Goal: Check status: Check status

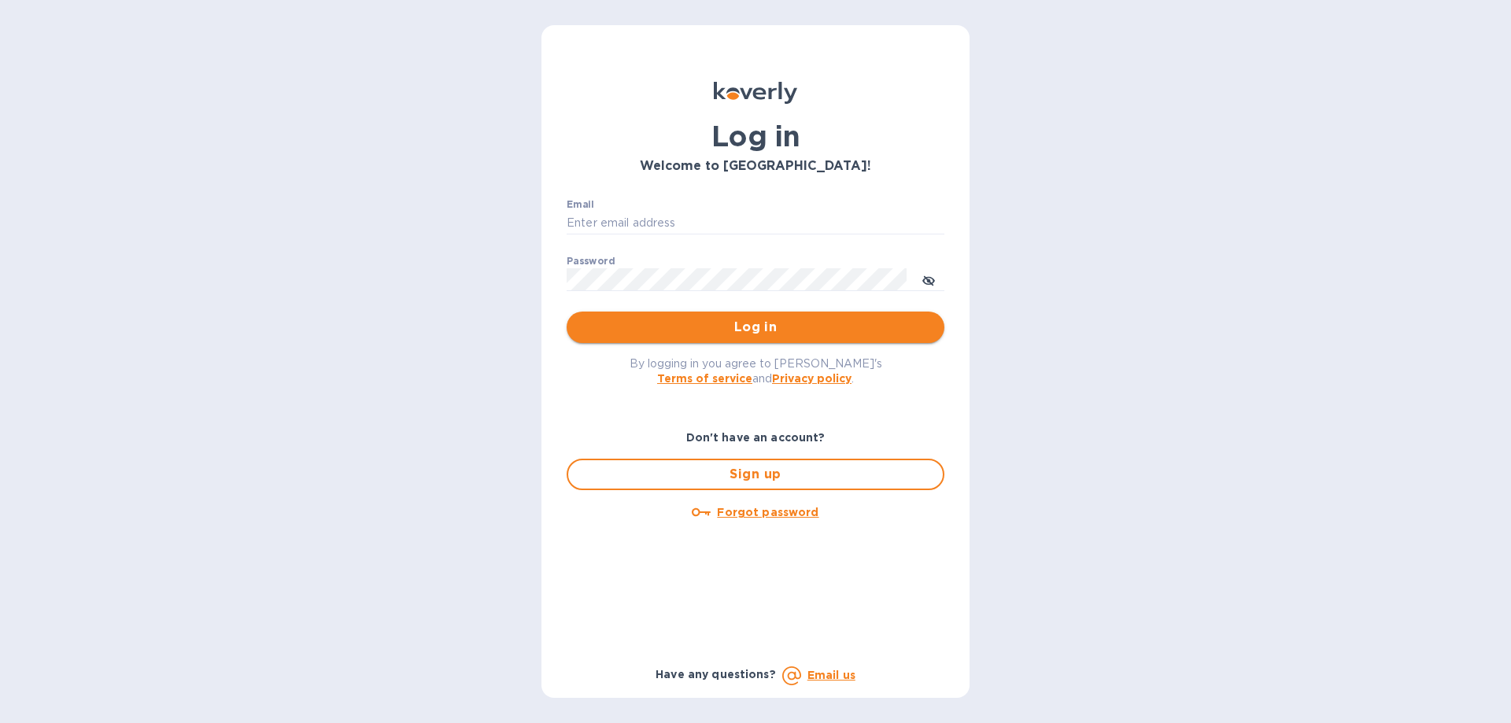
type input "[EMAIL_ADDRESS][DOMAIN_NAME]"
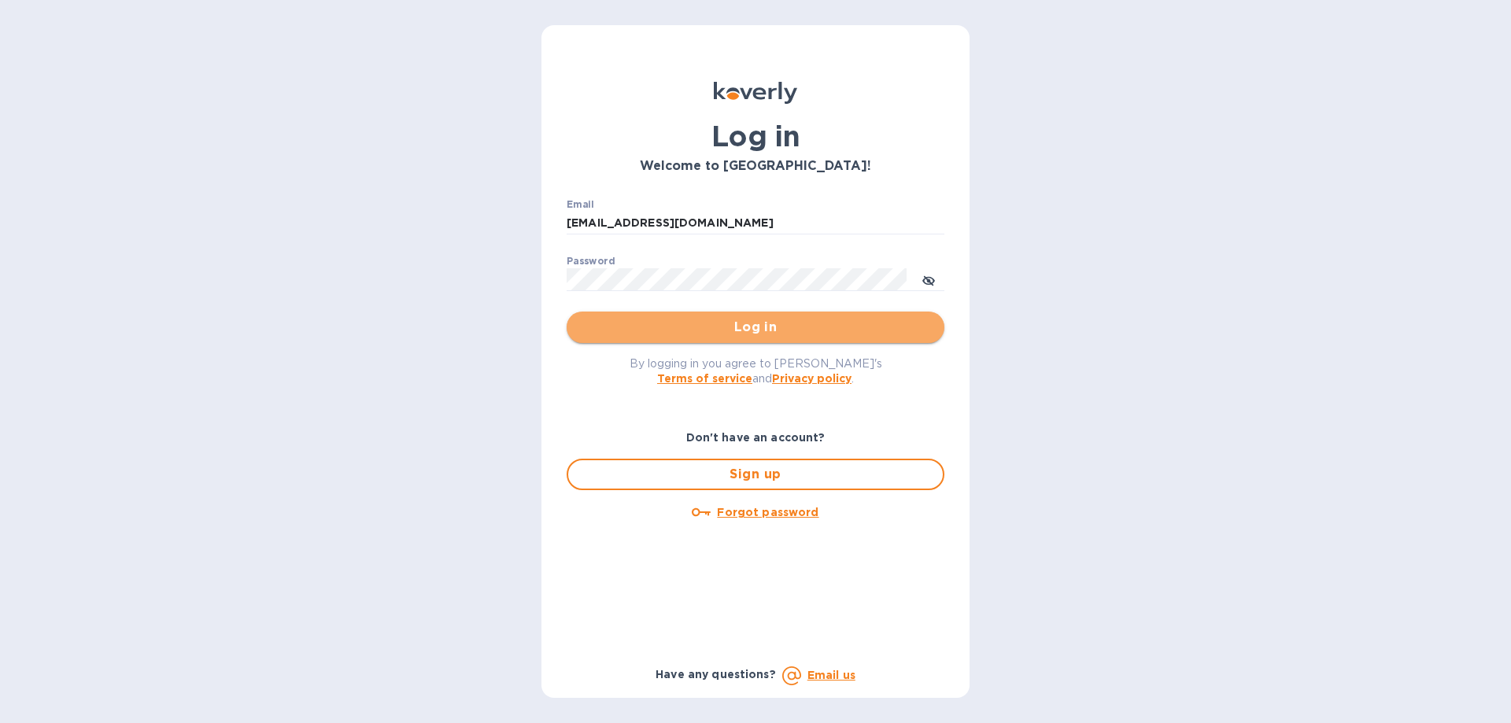
click at [755, 325] on span "Log in" at bounding box center [755, 327] width 353 height 19
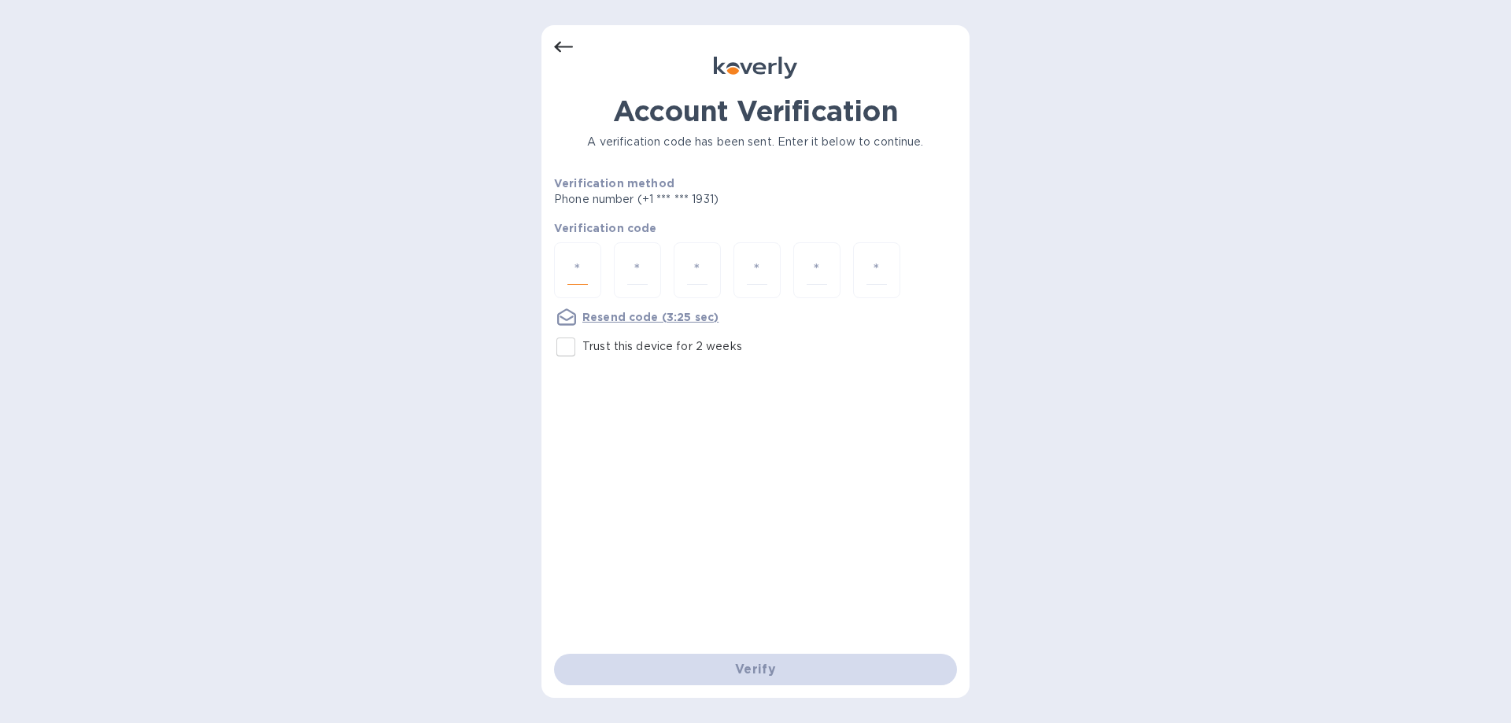
click at [570, 272] on input "number" at bounding box center [578, 270] width 20 height 29
type input "2"
type input "6"
type input "1"
type input "2"
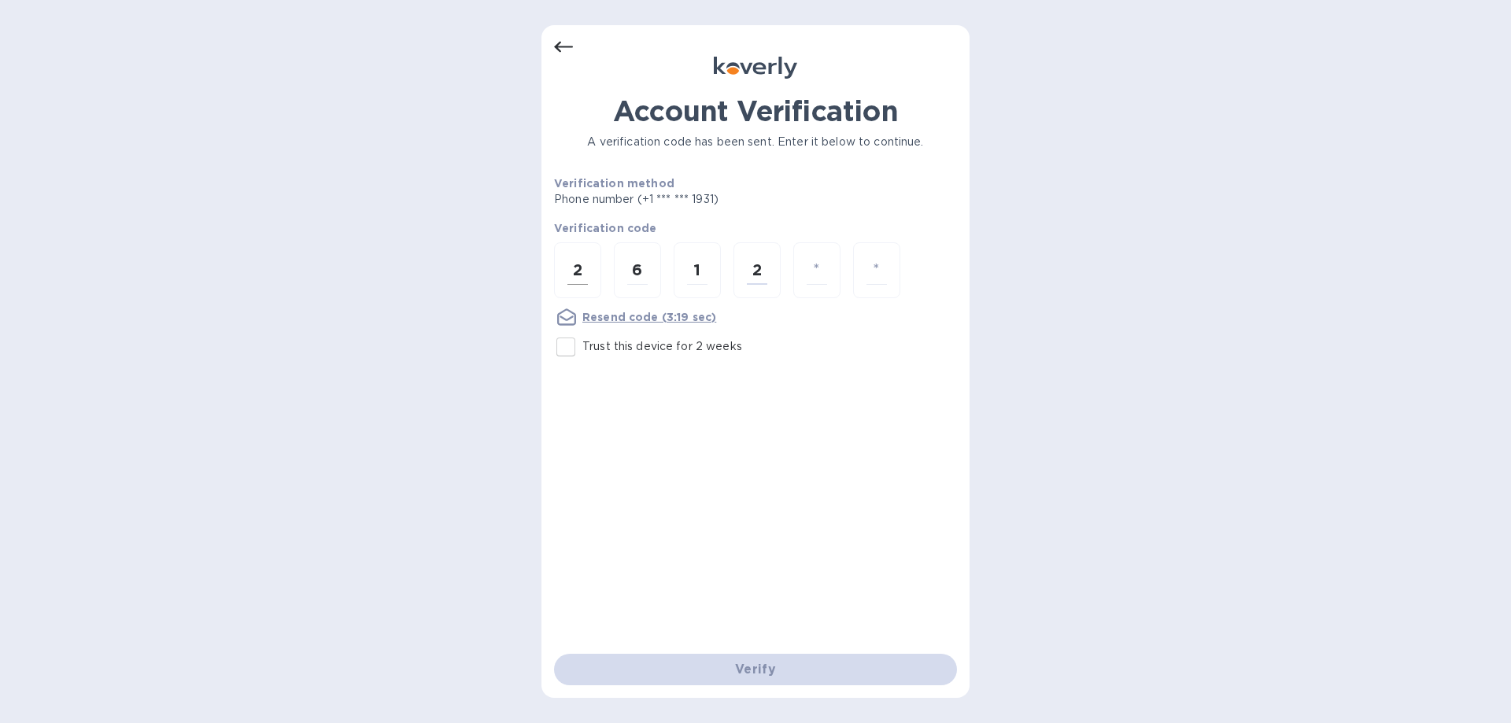
type input "2"
type input "4"
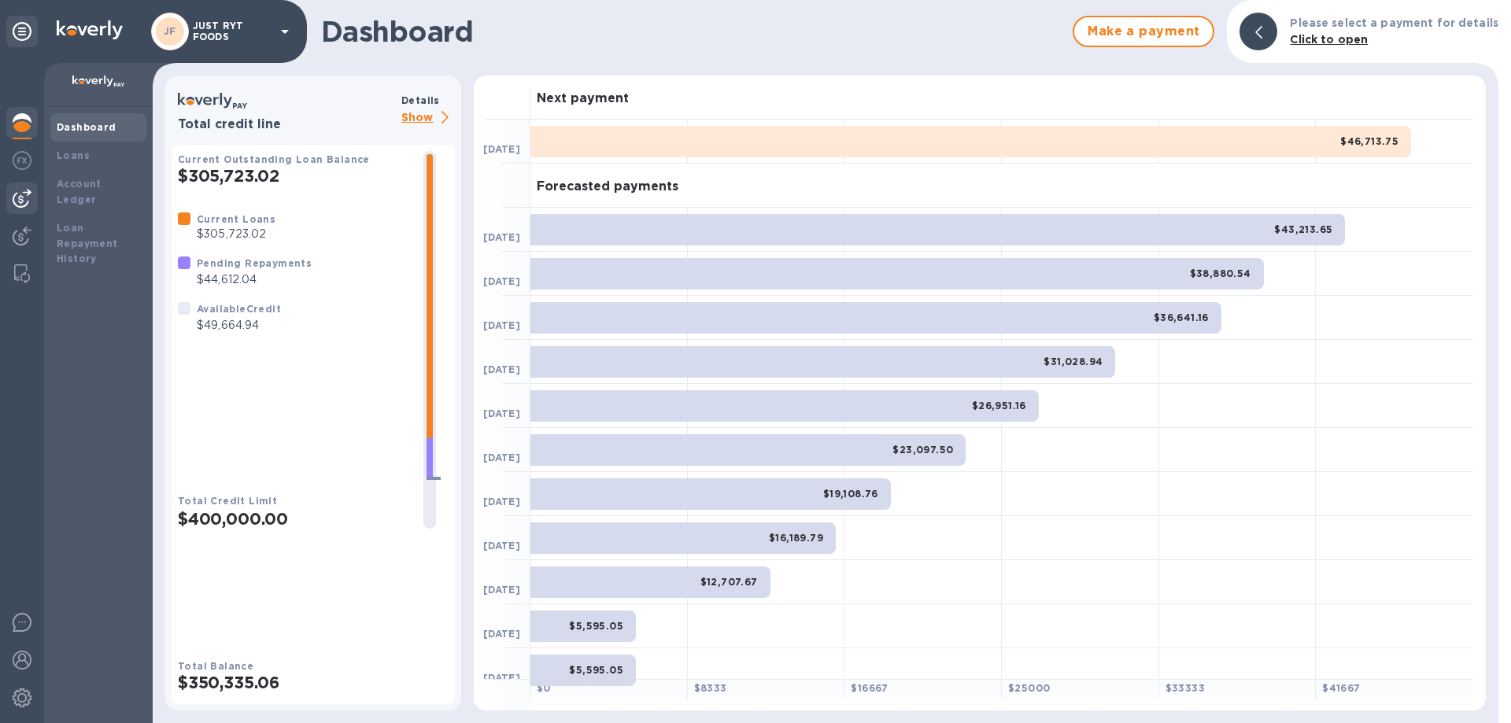
click at [13, 198] on img at bounding box center [22, 198] width 19 height 19
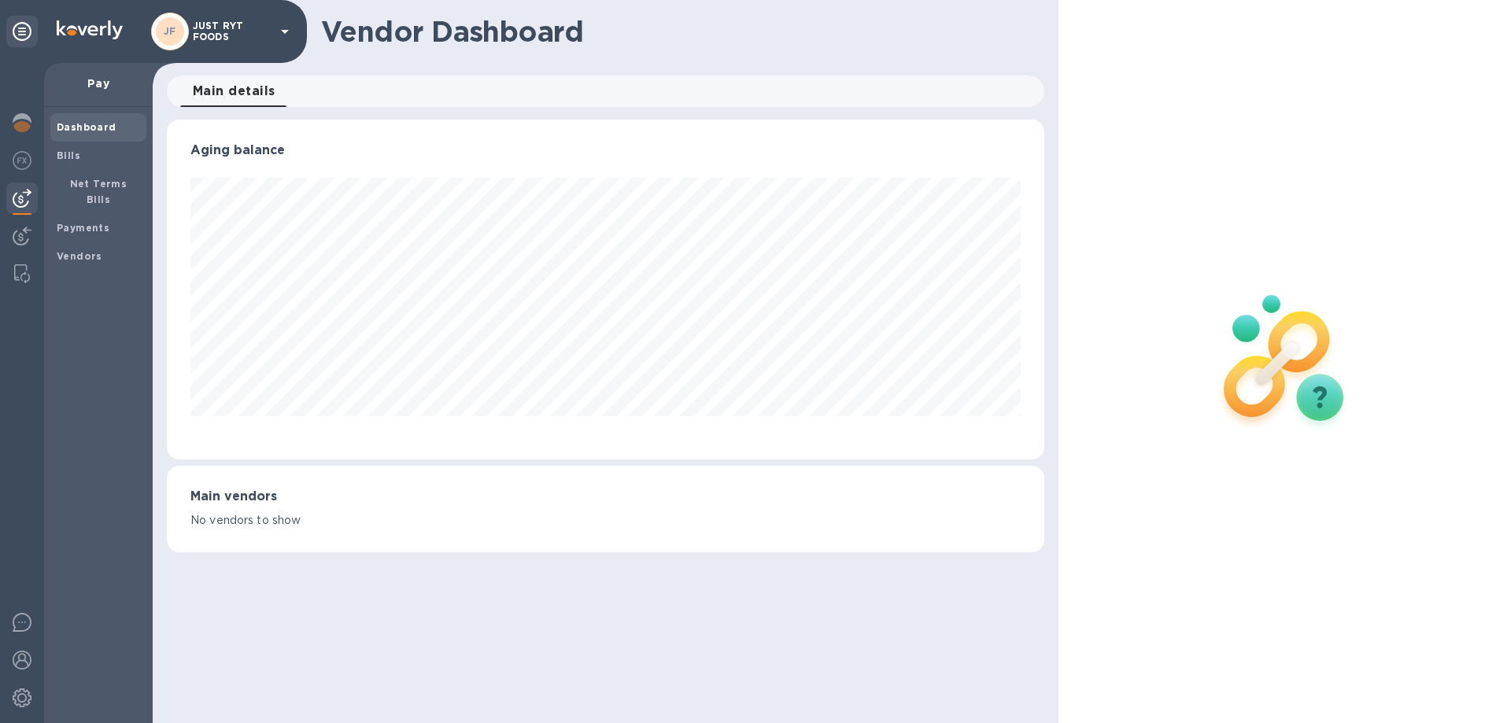
scroll to position [340, 877]
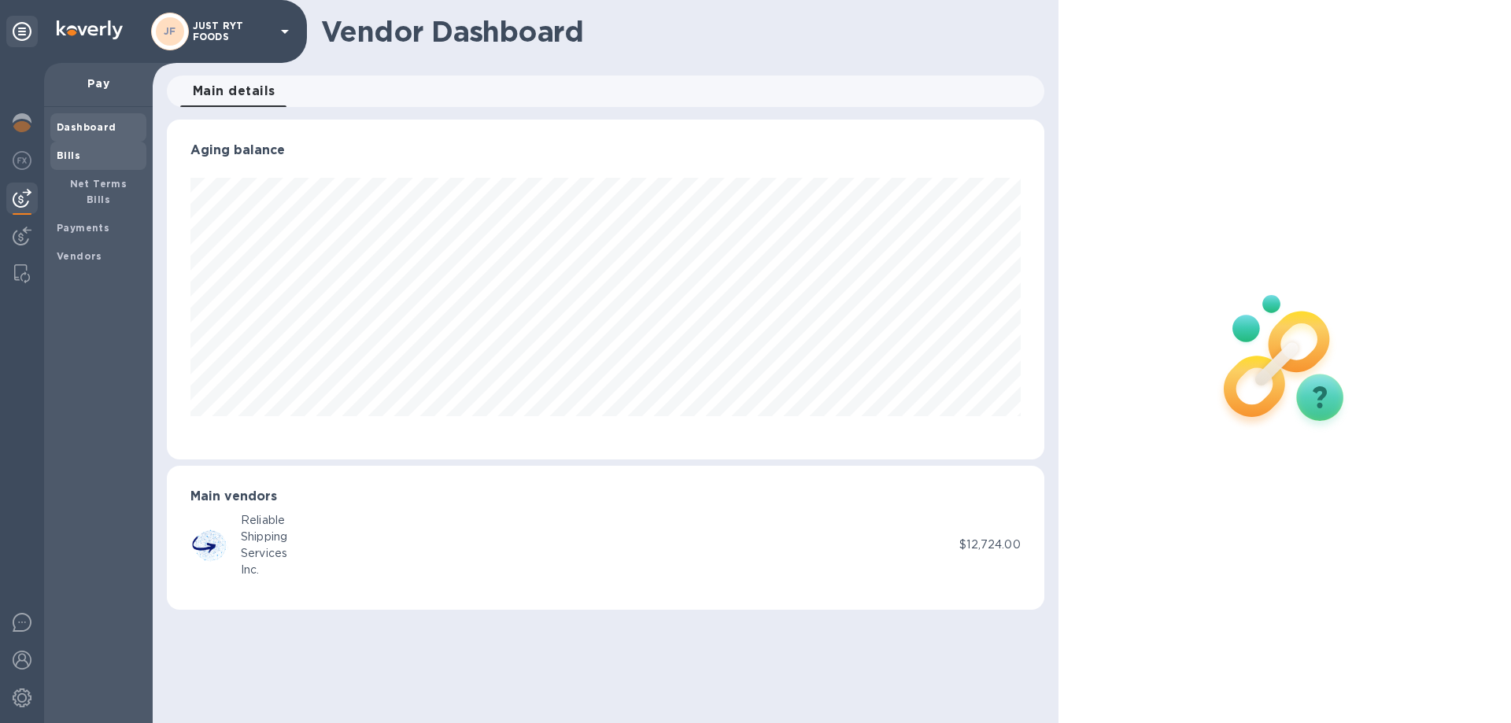
click at [67, 157] on b "Bills" at bounding box center [69, 156] width 24 height 12
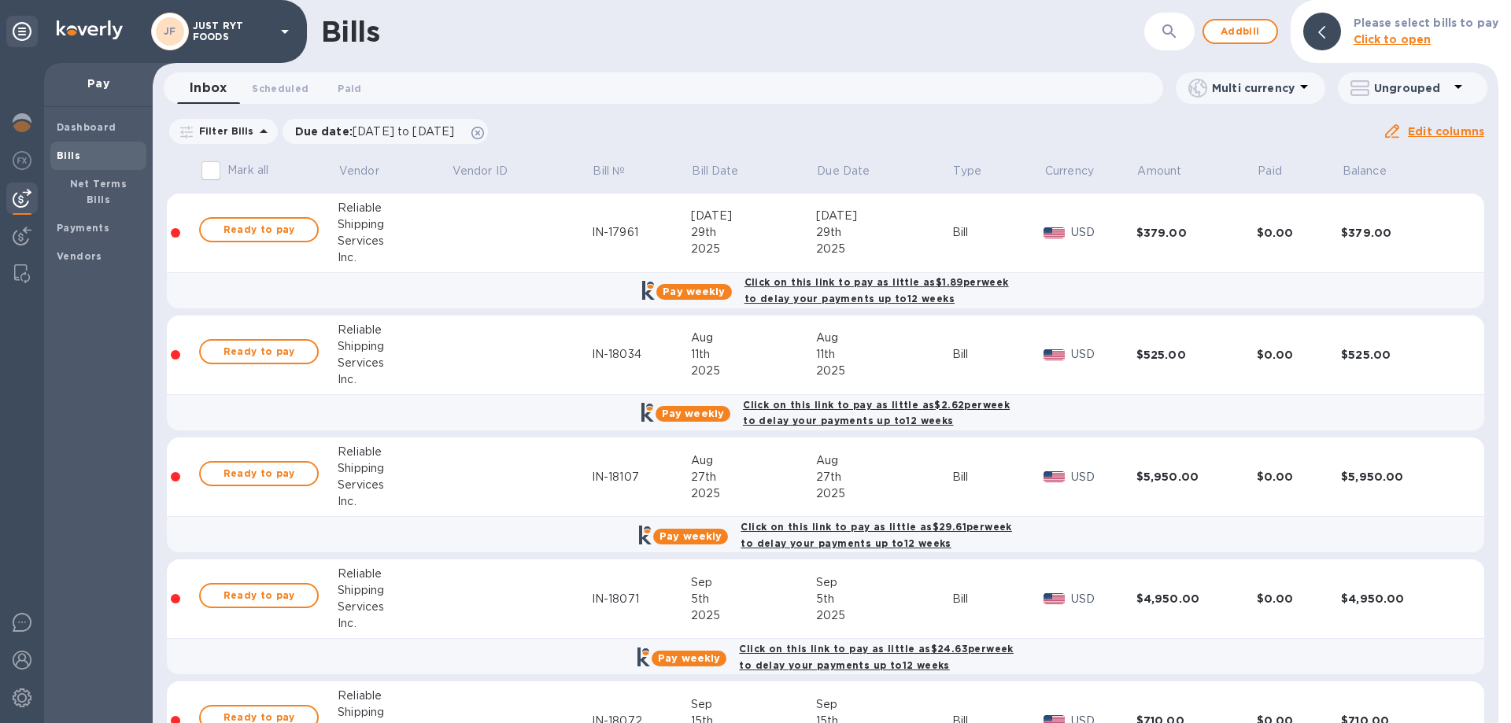
click at [399, 472] on div "Shipping" at bounding box center [394, 469] width 113 height 17
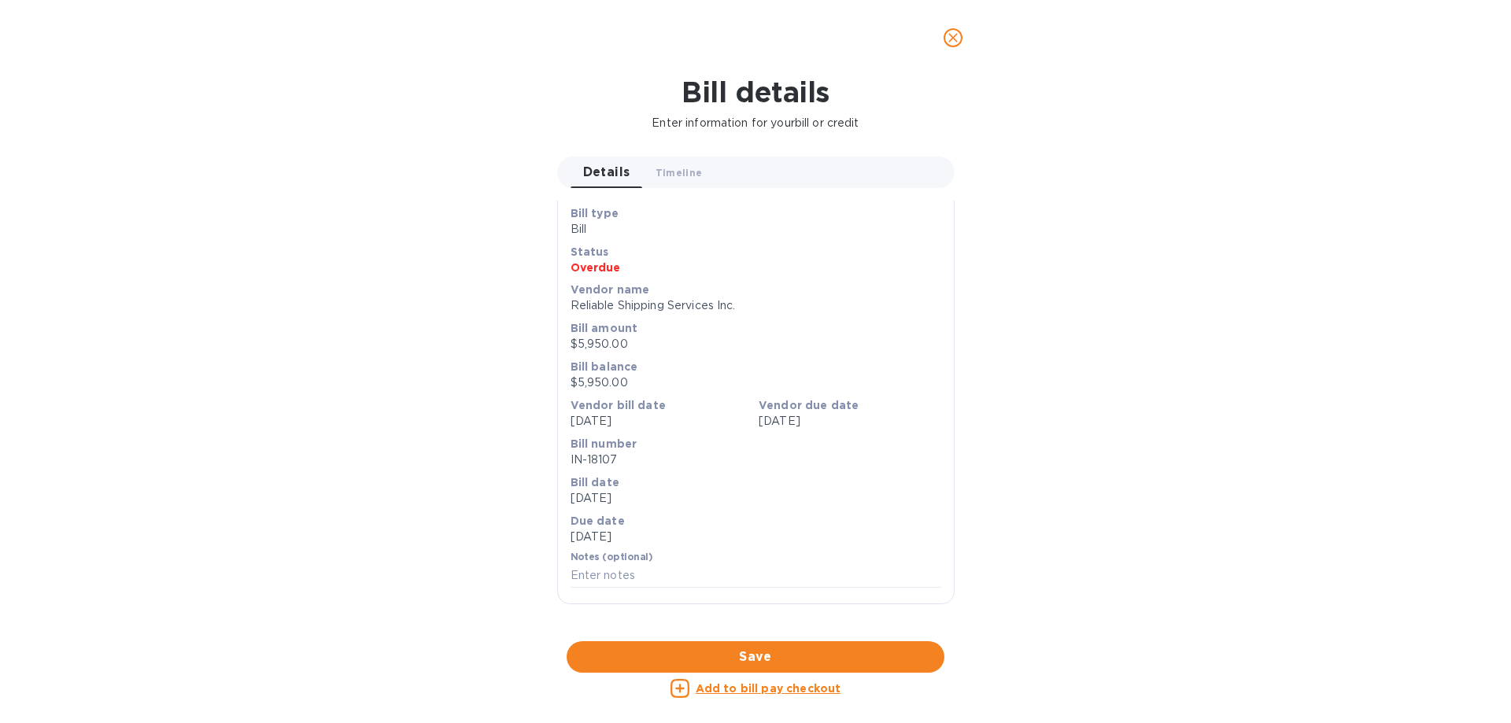
scroll to position [472, 0]
click at [727, 630] on div at bounding box center [756, 642] width 398 height 24
click at [950, 43] on icon "close" at bounding box center [953, 38] width 16 height 16
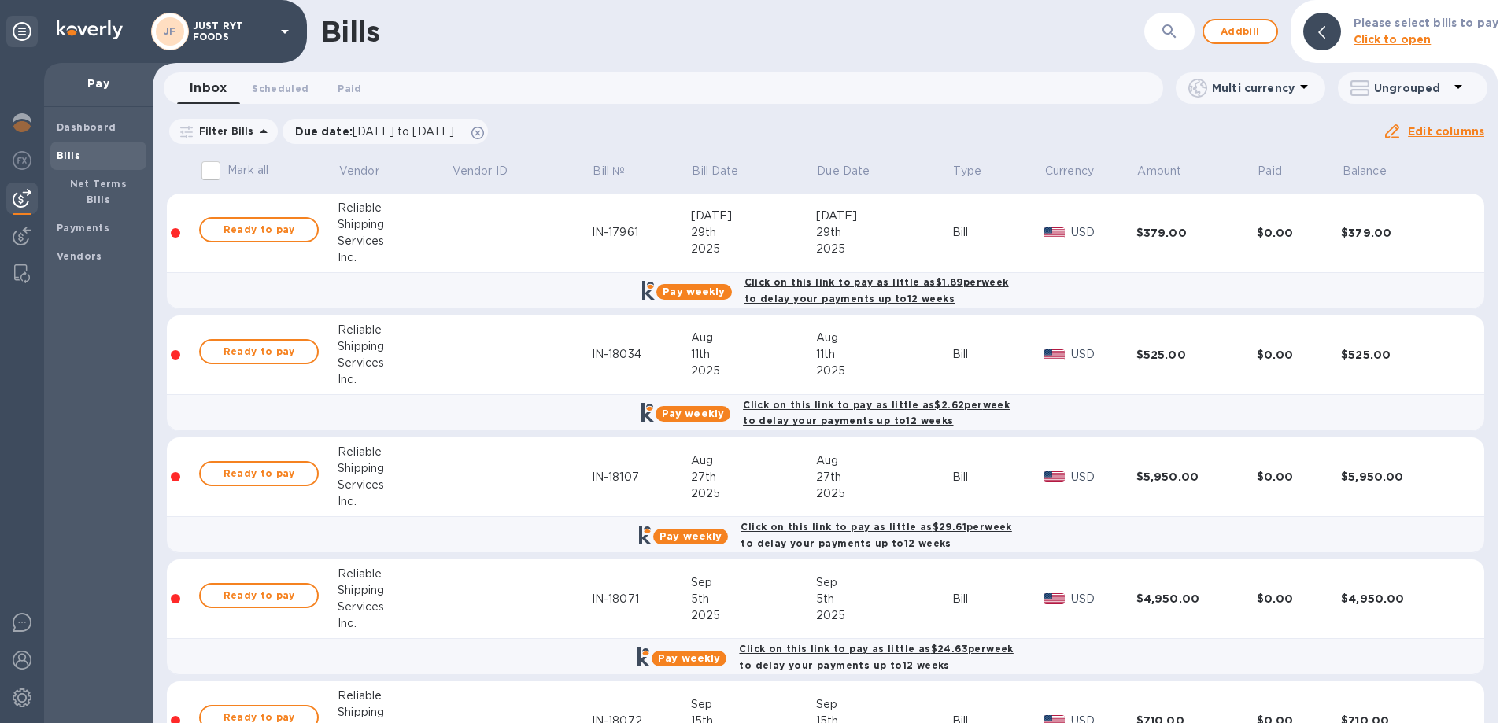
scroll to position [13, 0]
click at [535, 364] on td at bounding box center [521, 356] width 141 height 80
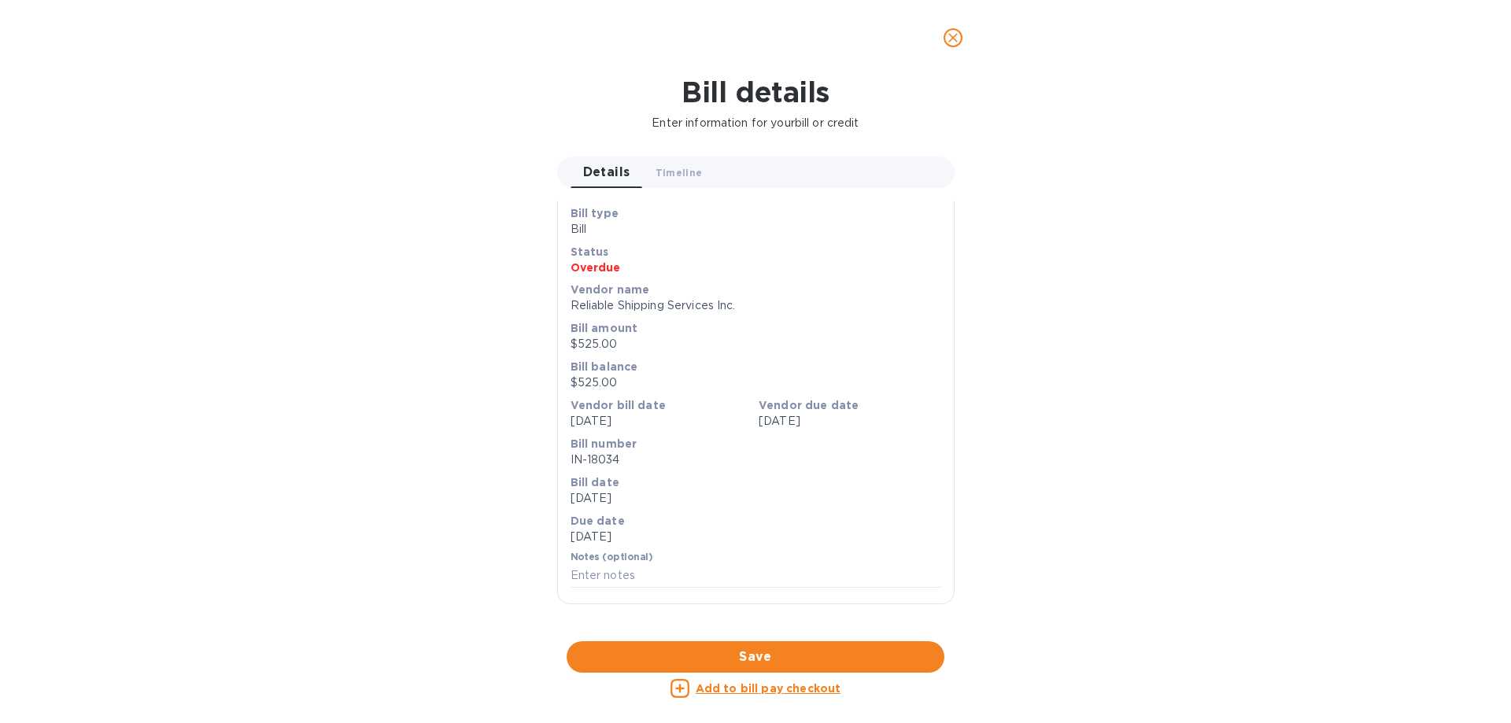
scroll to position [441, 0]
click at [760, 630] on div at bounding box center [756, 642] width 398 height 24
click at [950, 45] on icon "close" at bounding box center [953, 38] width 16 height 16
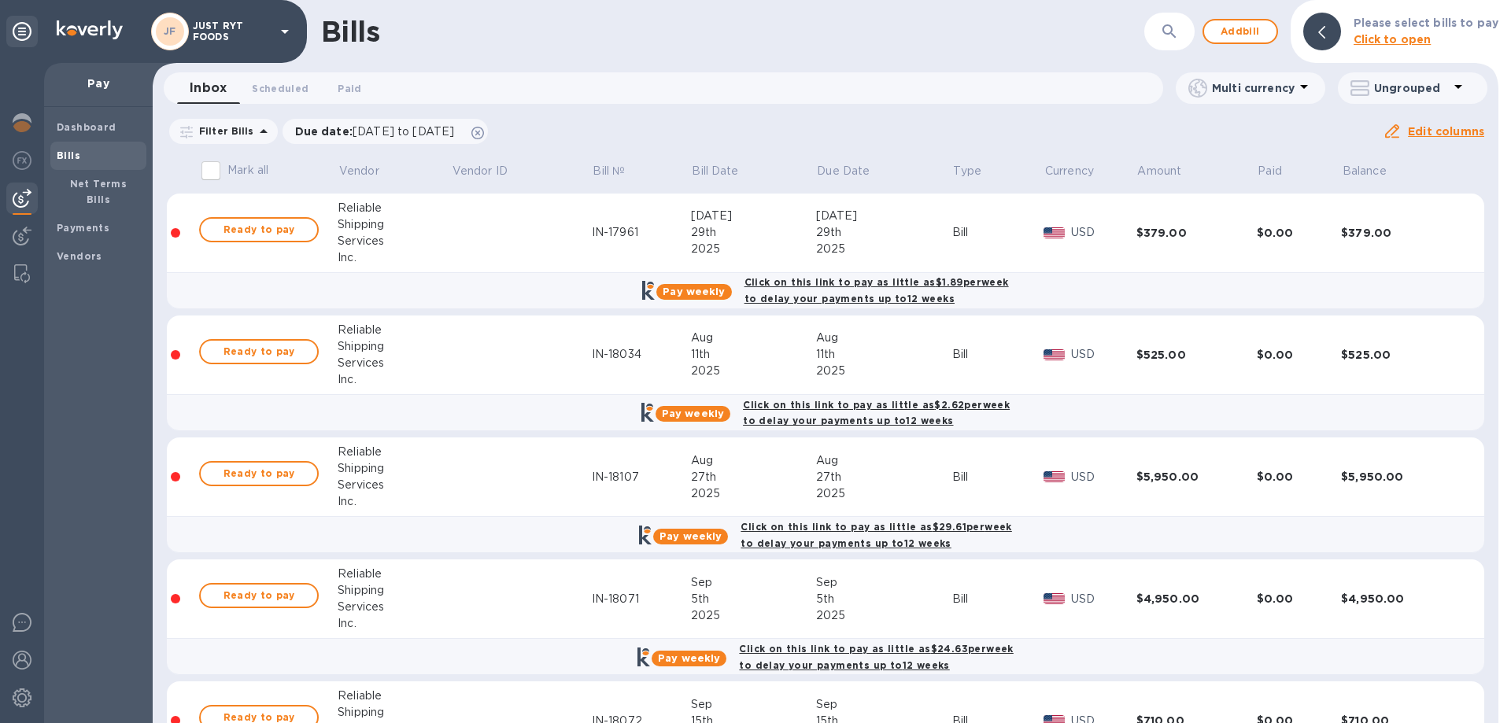
scroll to position [13, 0]
click at [458, 242] on td at bounding box center [521, 234] width 141 height 80
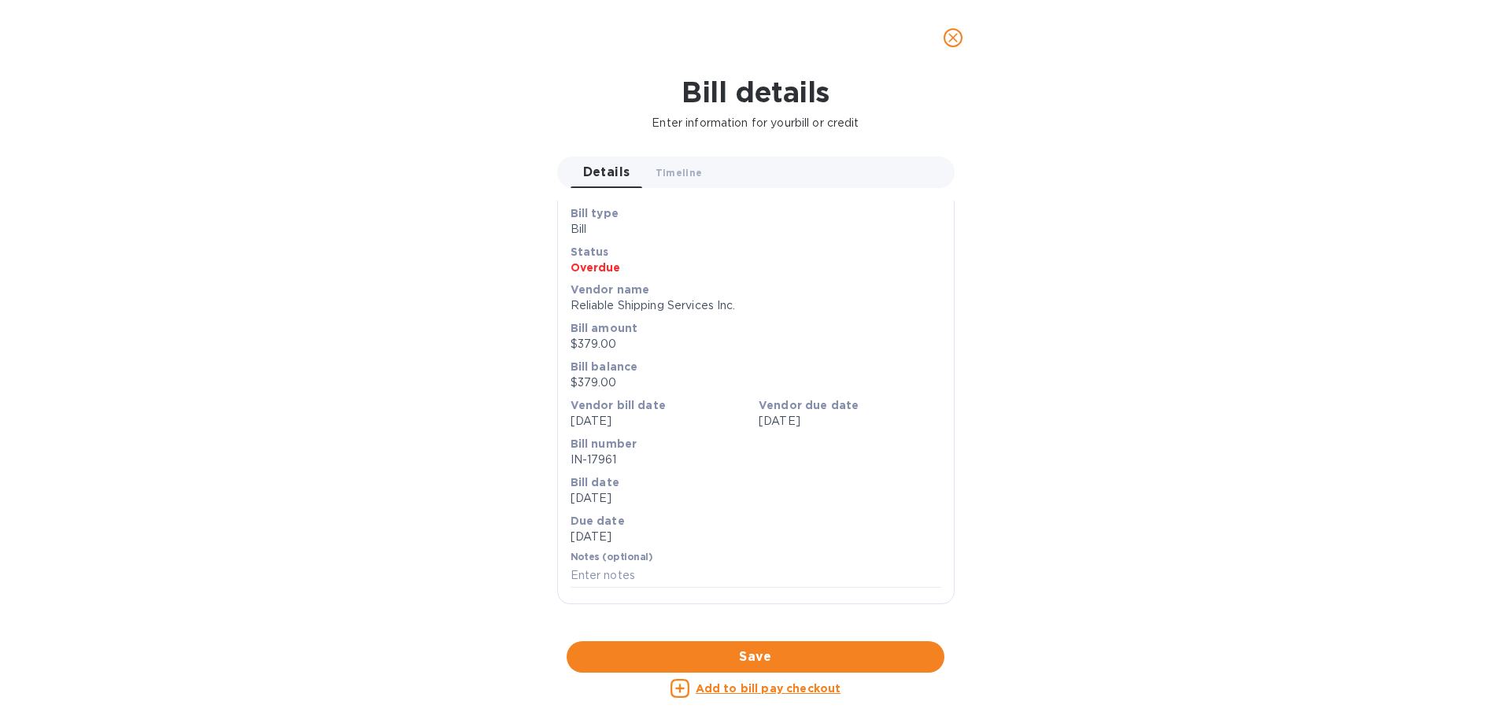
scroll to position [472, 0]
click at [698, 630] on div at bounding box center [756, 642] width 398 height 24
click at [950, 43] on icon "close" at bounding box center [953, 38] width 16 height 16
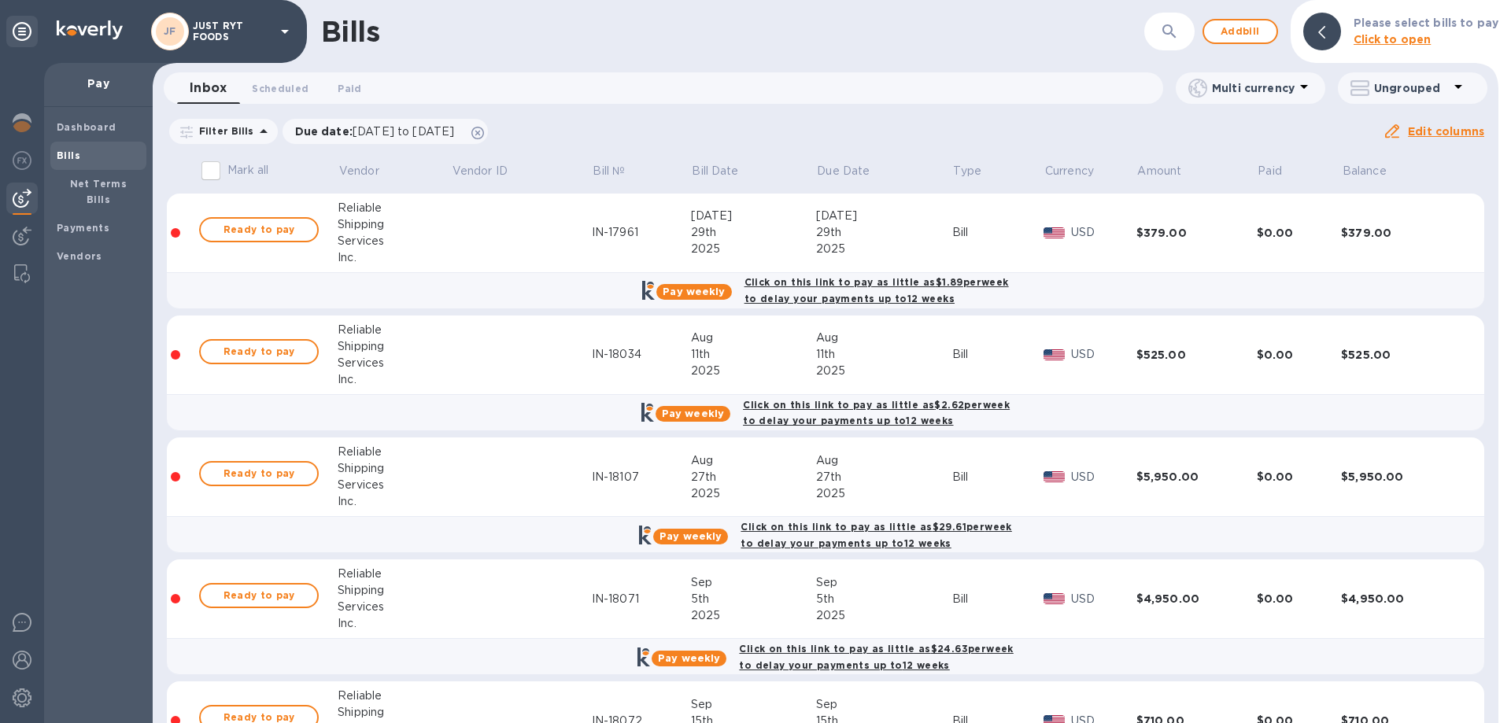
click at [423, 595] on div "Shipping" at bounding box center [394, 591] width 113 height 17
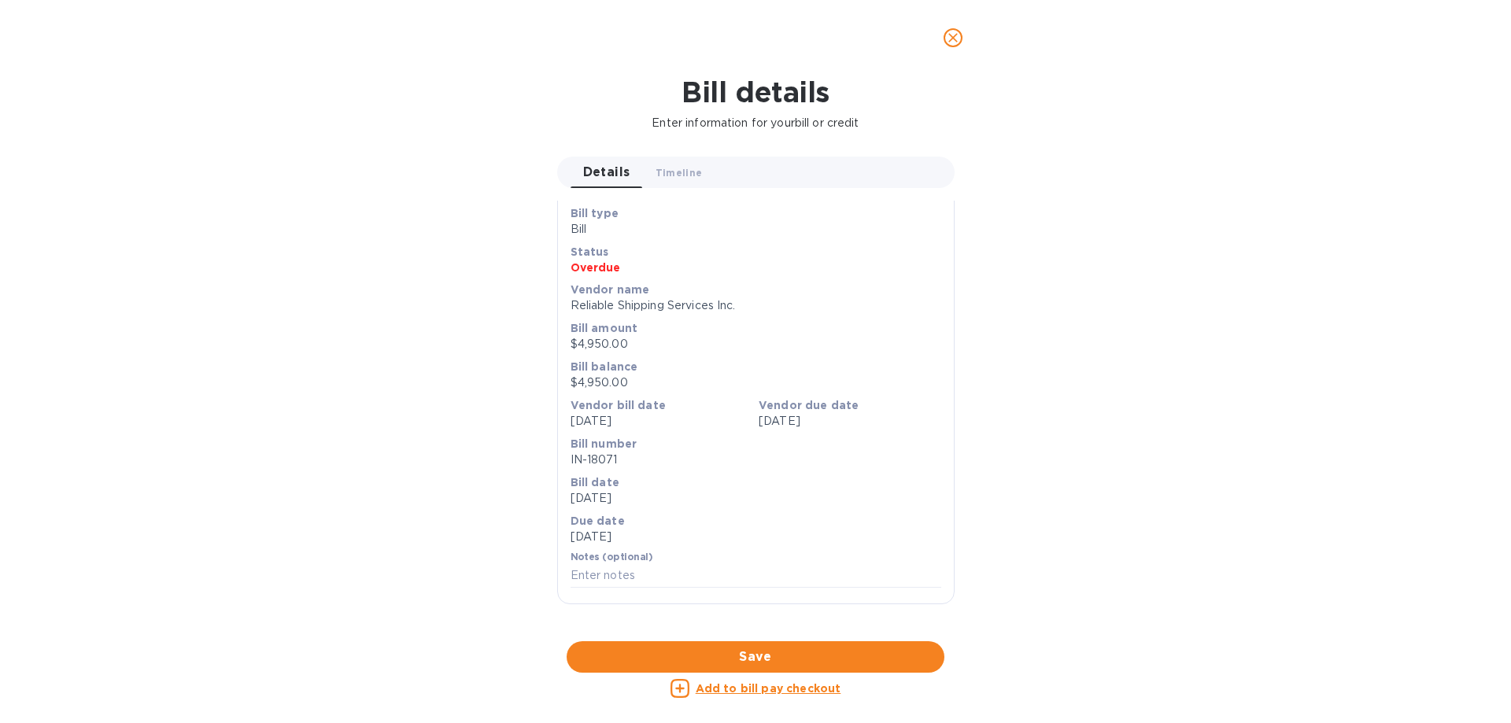
scroll to position [157, 0]
click at [719, 630] on div at bounding box center [756, 642] width 398 height 24
click at [958, 36] on icon "close" at bounding box center [953, 38] width 16 height 16
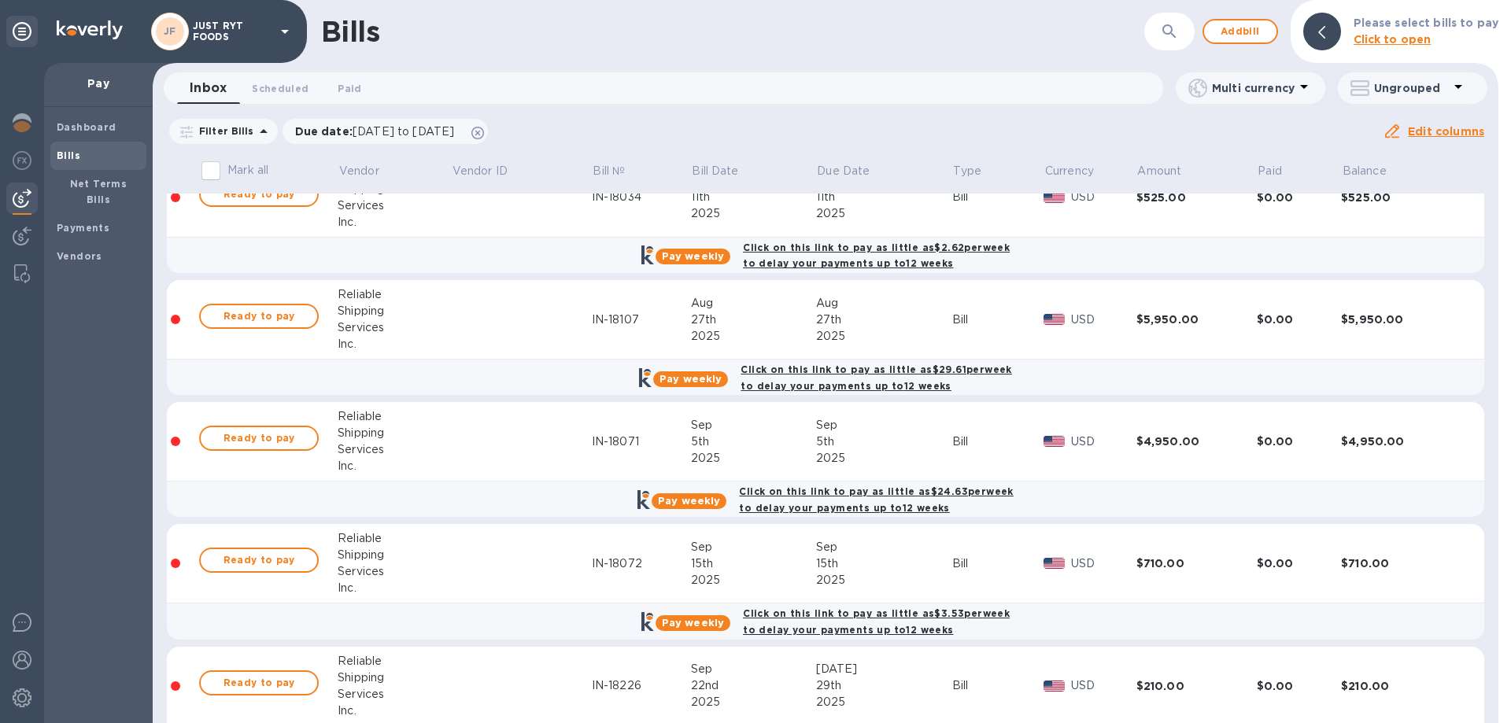
click at [483, 583] on td at bounding box center [521, 564] width 141 height 80
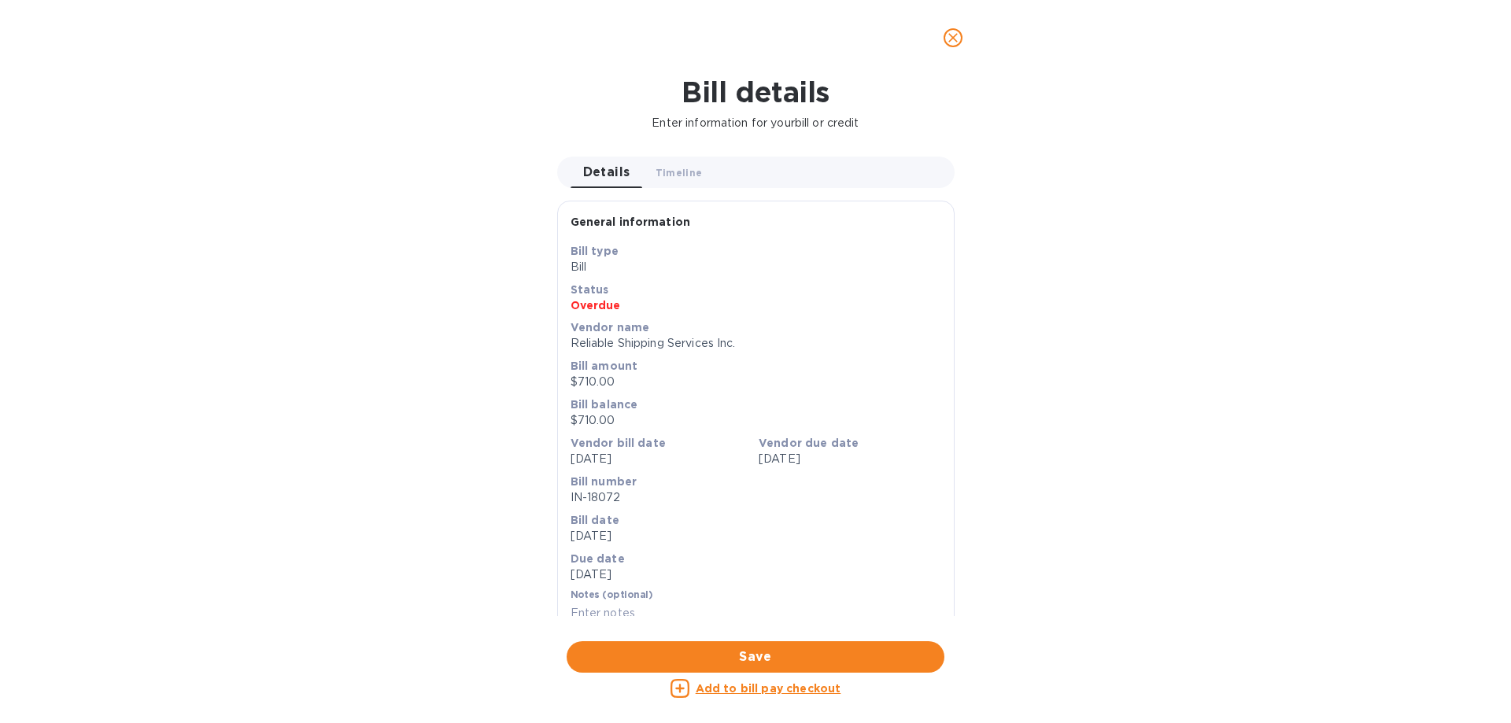
scroll to position [472, 0]
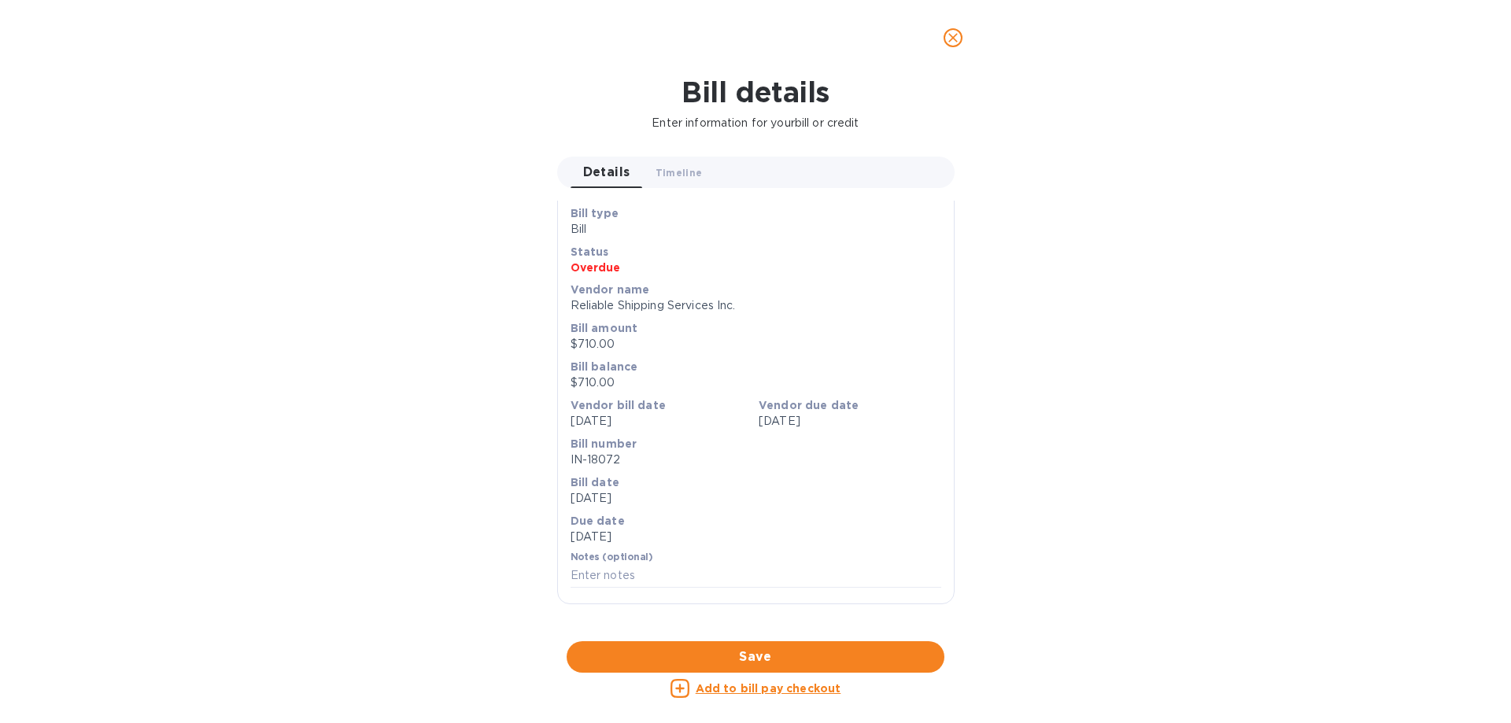
click at [706, 630] on div at bounding box center [756, 642] width 398 height 24
click at [957, 38] on icon "close" at bounding box center [953, 38] width 16 height 16
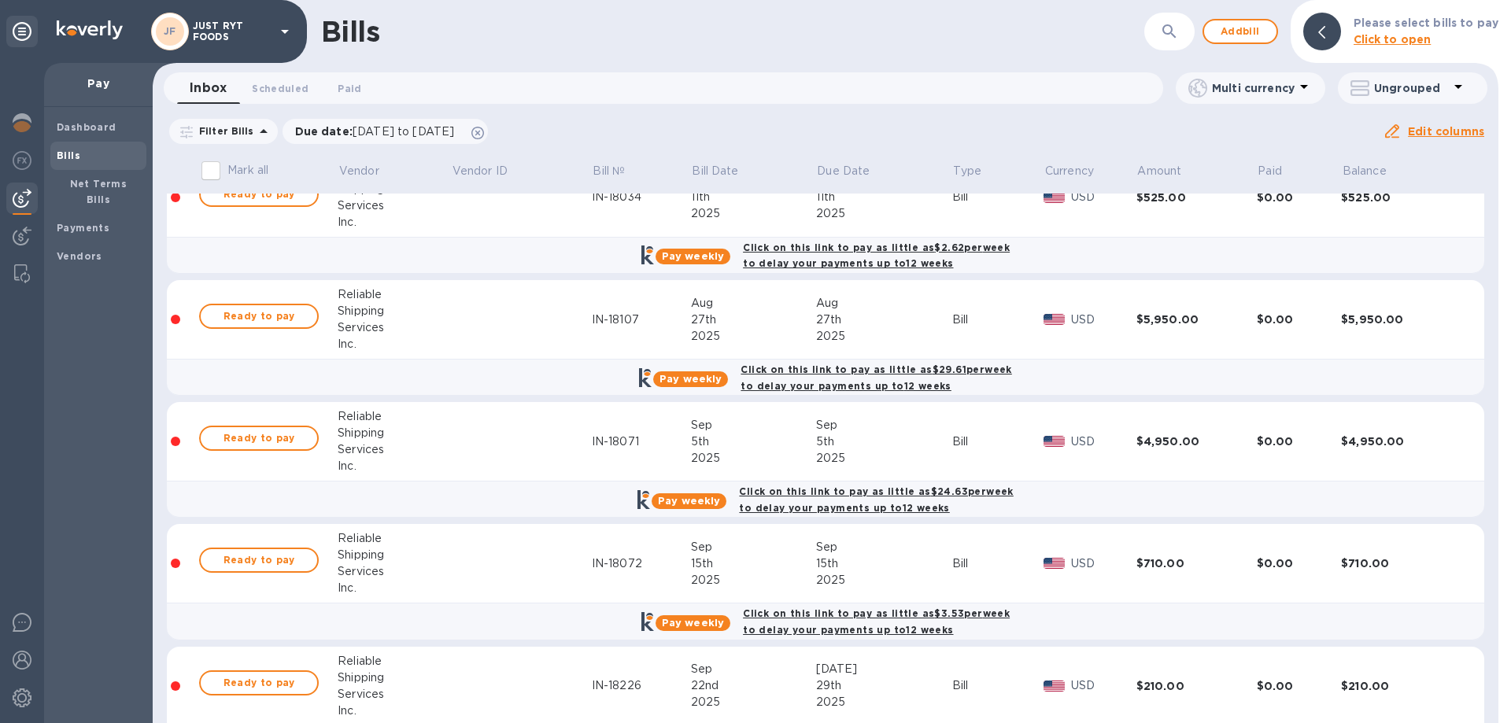
scroll to position [217, 0]
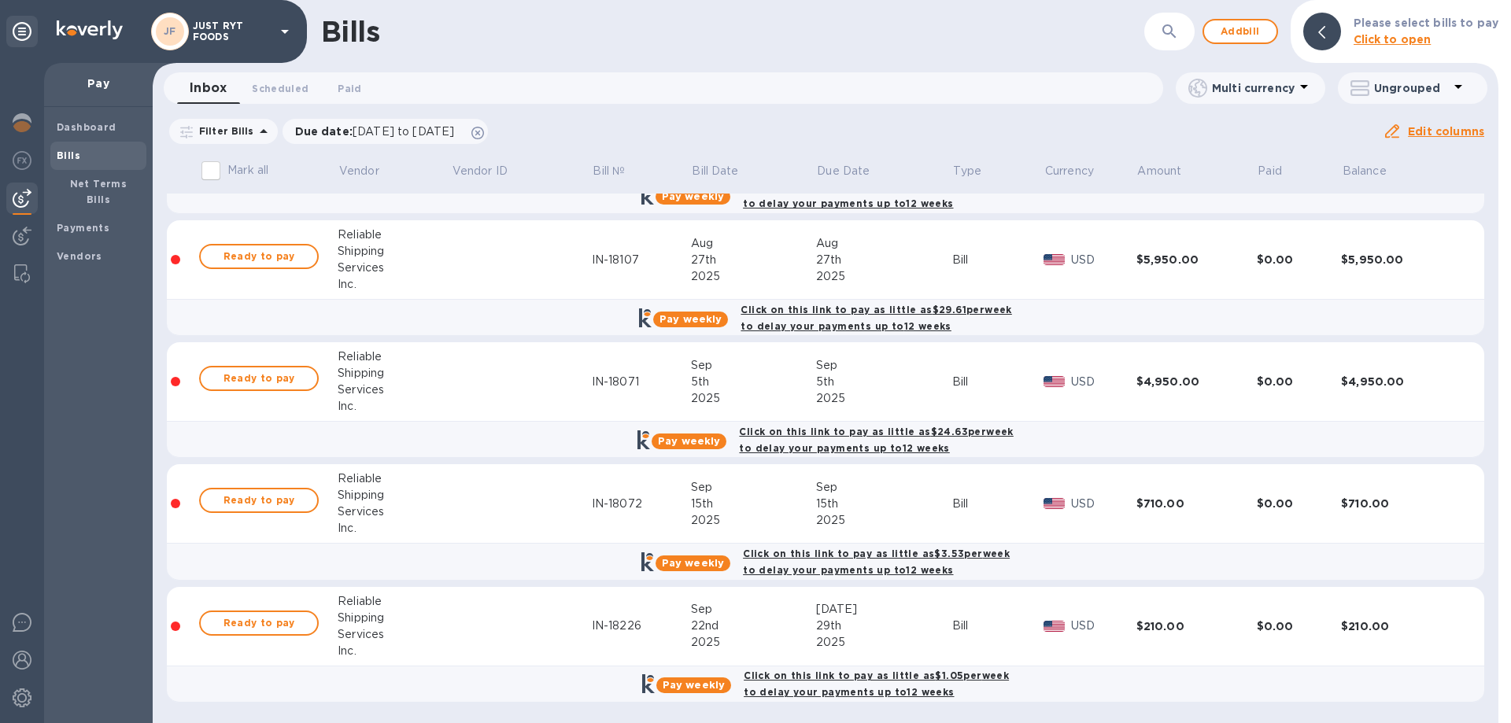
click at [470, 625] on td at bounding box center [521, 627] width 141 height 80
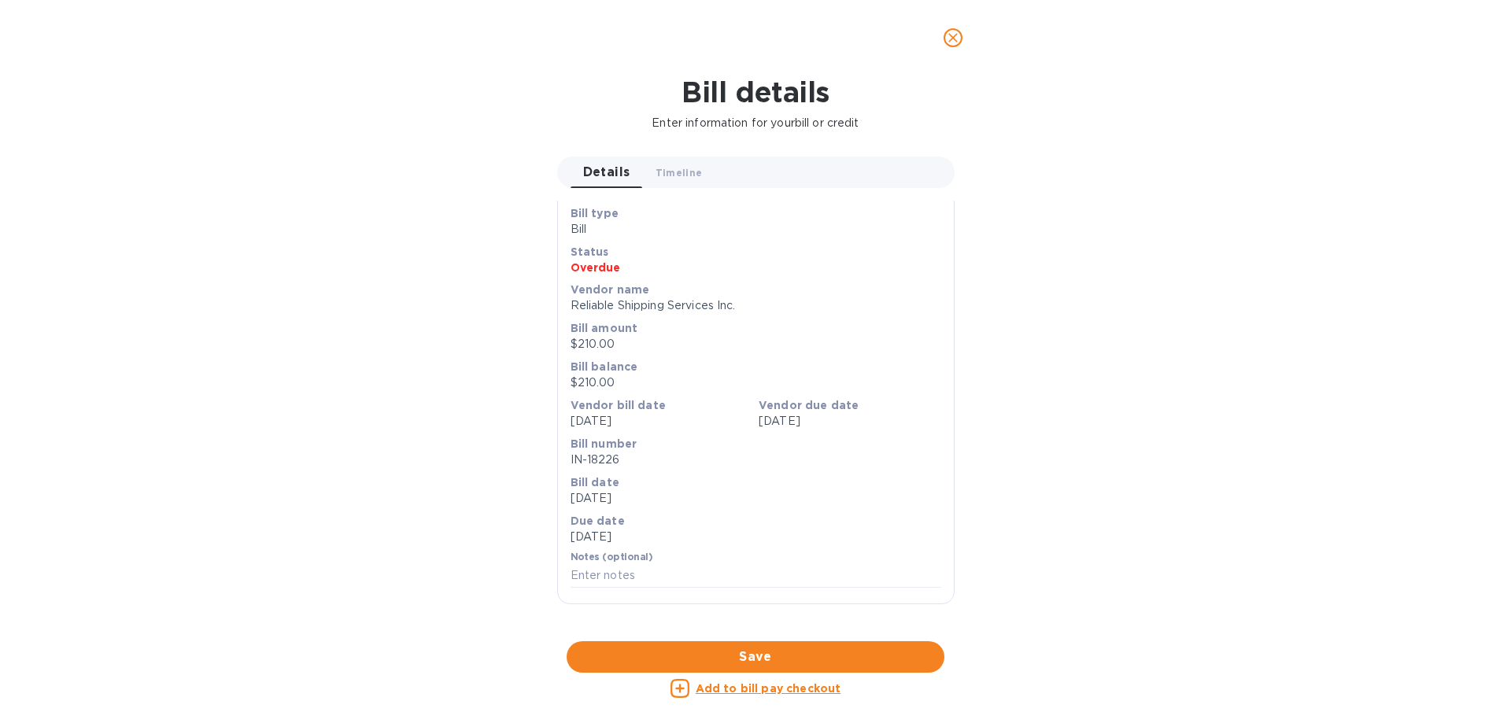
scroll to position [315, 0]
click at [734, 630] on div at bounding box center [756, 642] width 398 height 24
click at [947, 37] on icon "close" at bounding box center [953, 38] width 16 height 16
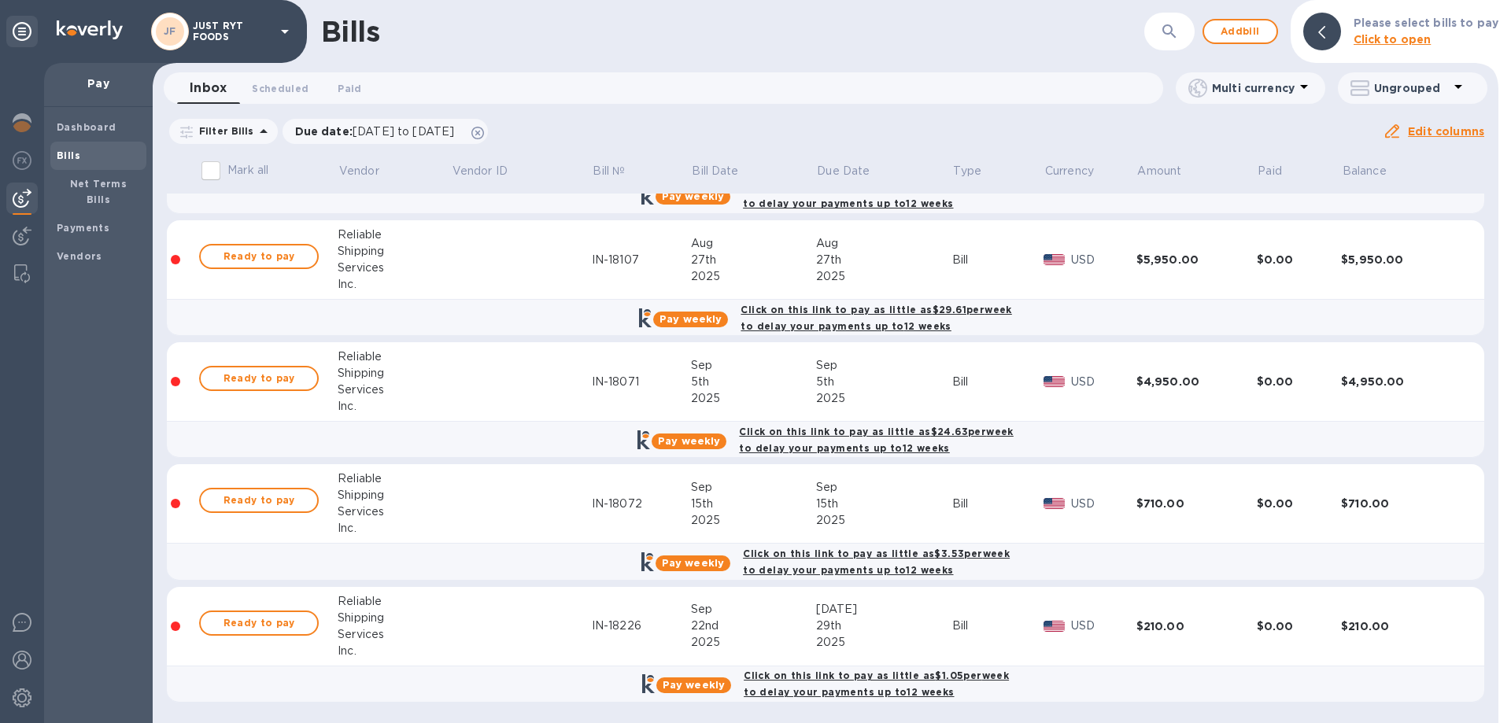
scroll to position [13, 0]
click at [1482, 692] on div "Pay weekly Click on this link to pay as little as $1.05 per week to delay your …" at bounding box center [826, 684] width 1328 height 46
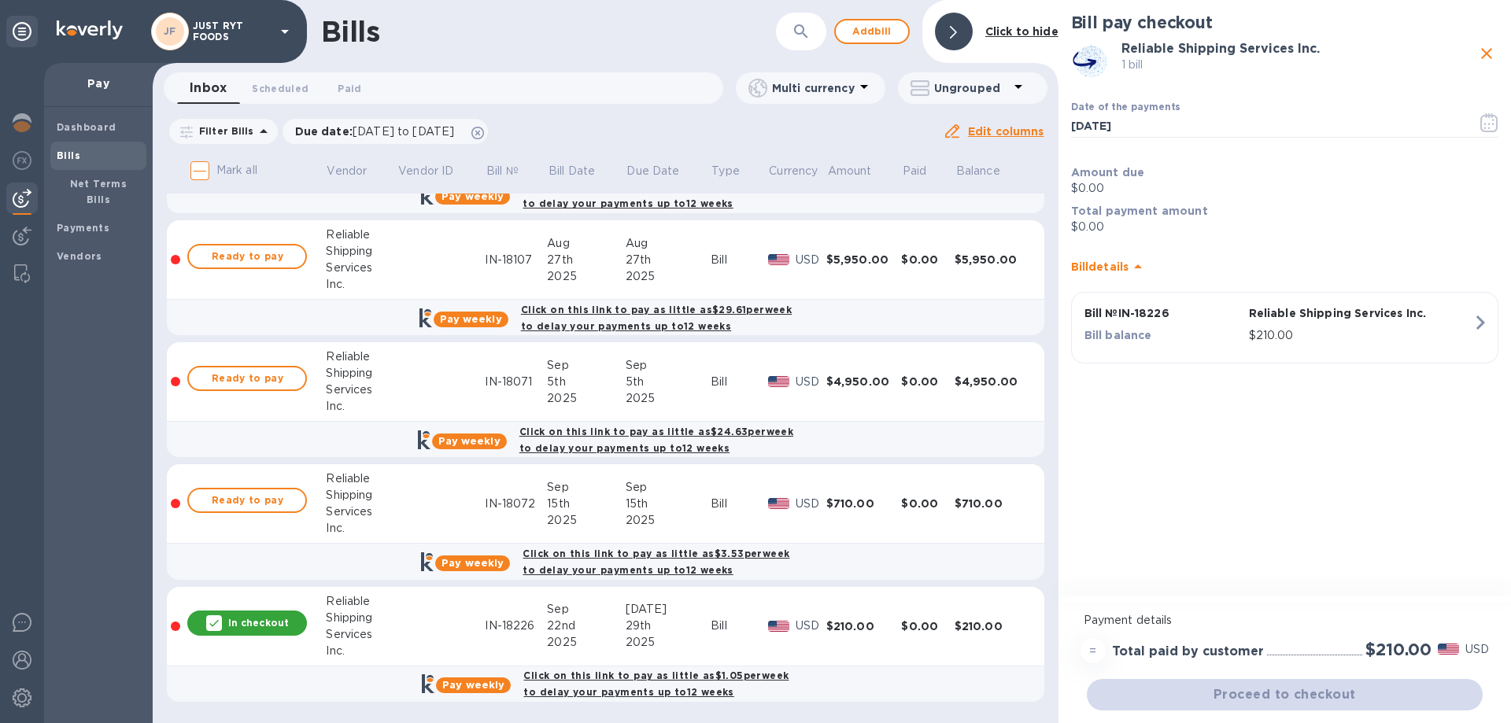
click at [1488, 53] on icon "close" at bounding box center [1487, 53] width 11 height 11
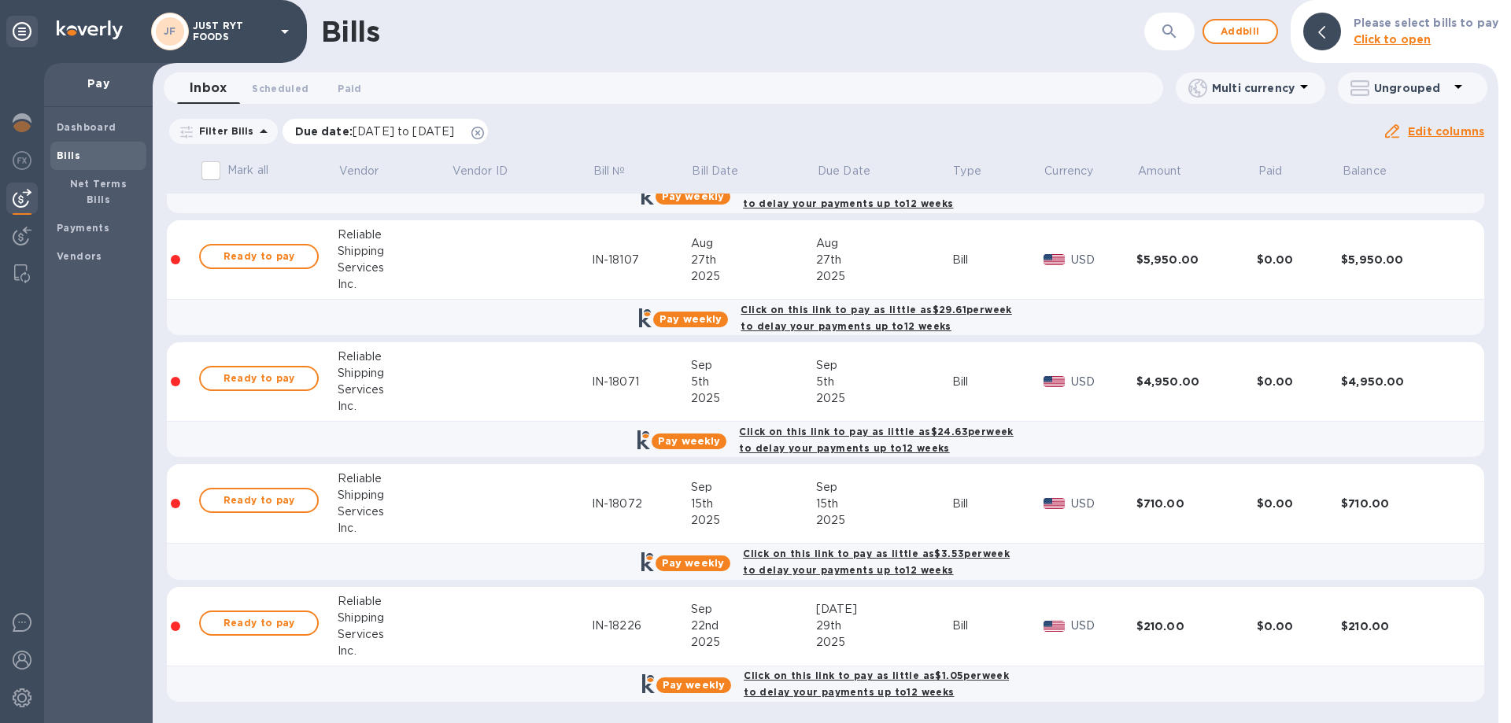
click at [484, 130] on icon at bounding box center [478, 133] width 13 height 13
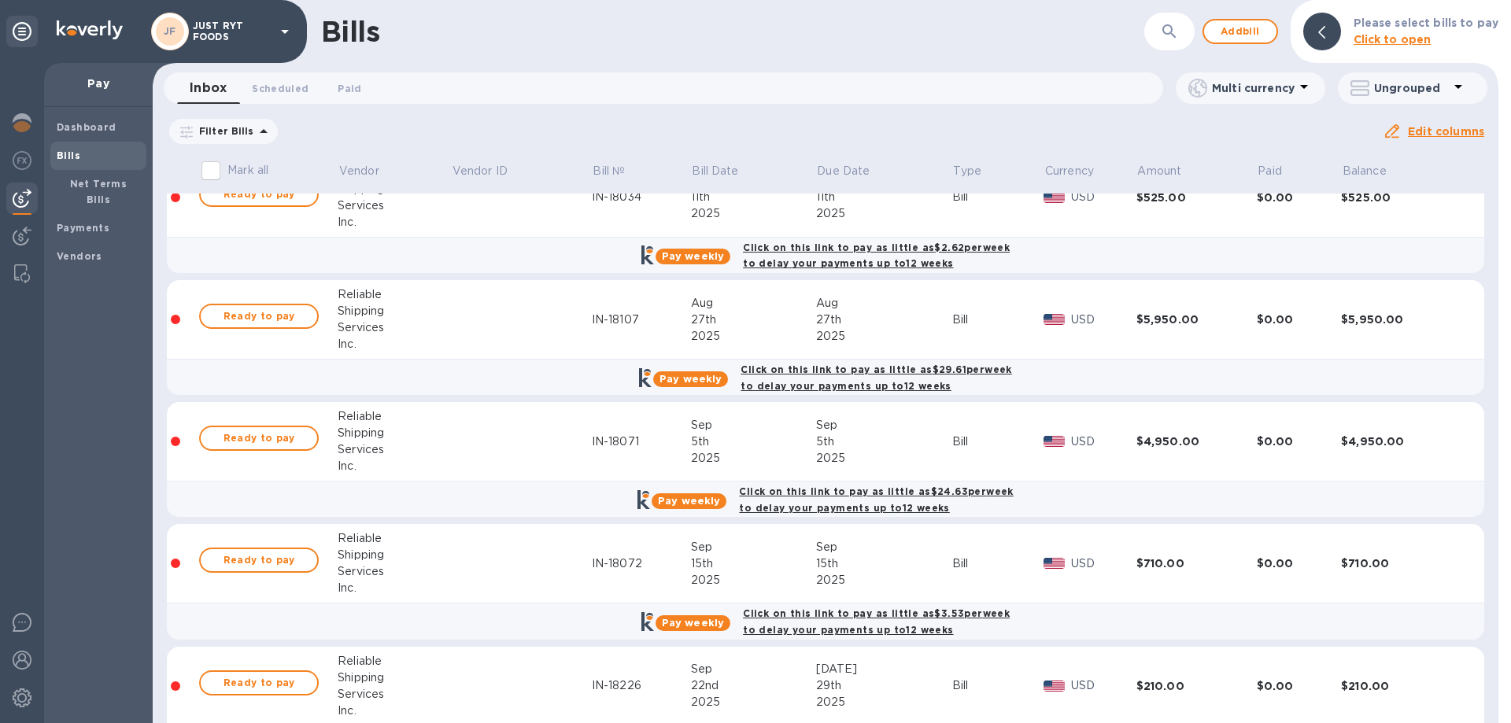
scroll to position [217, 0]
